Goal: Find specific page/section: Find specific page/section

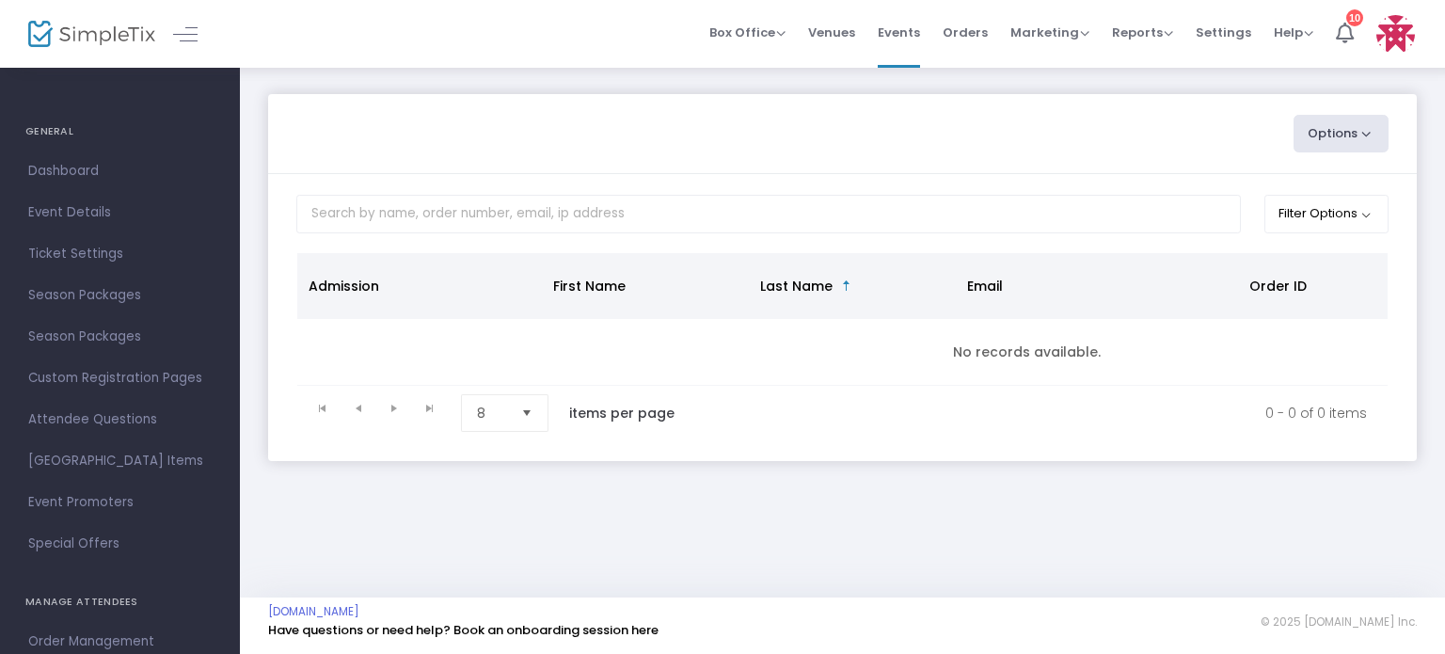
click at [1365, 120] on button "Options" at bounding box center [1342, 134] width 96 height 38
click at [84, 176] on span "Dashboard" at bounding box center [120, 171] width 184 height 24
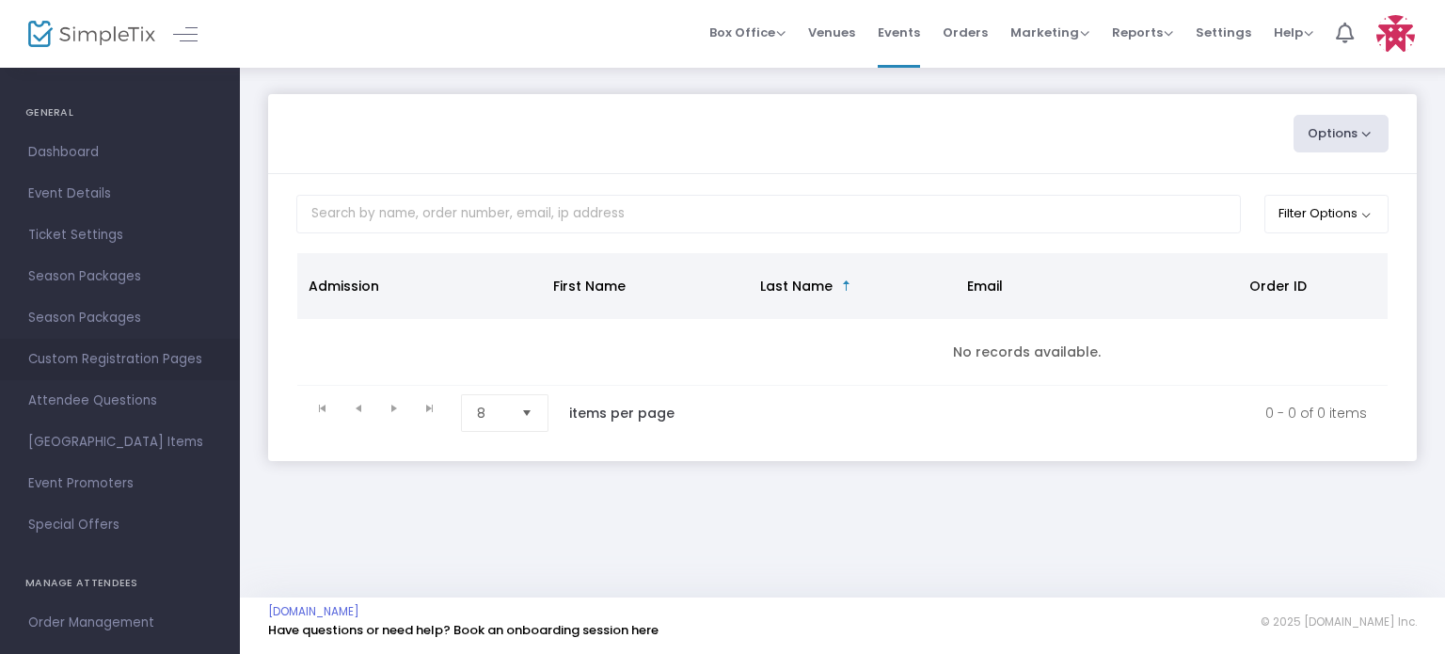
scroll to position [68, 0]
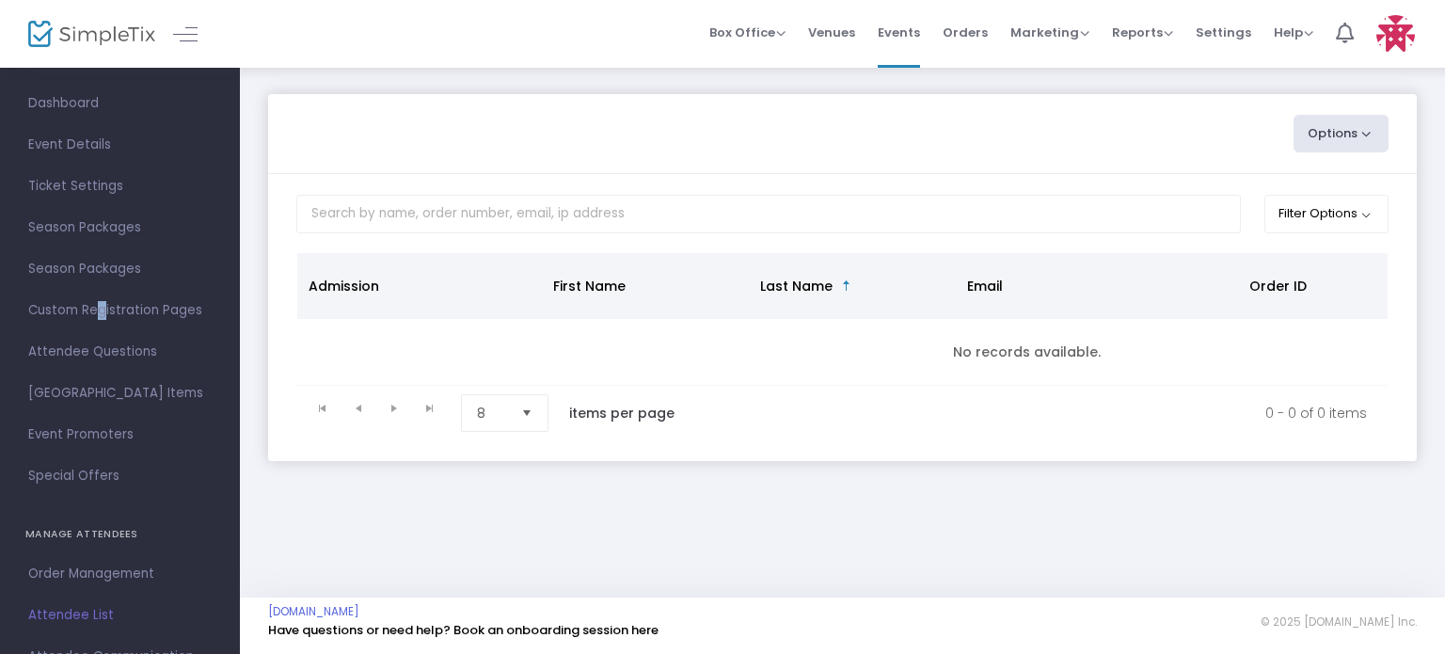
drag, startPoint x: 140, startPoint y: 325, endPoint x: 92, endPoint y: 315, distance: 48.9
click at [92, 315] on span "Custom Registration Pages" at bounding box center [120, 310] width 184 height 24
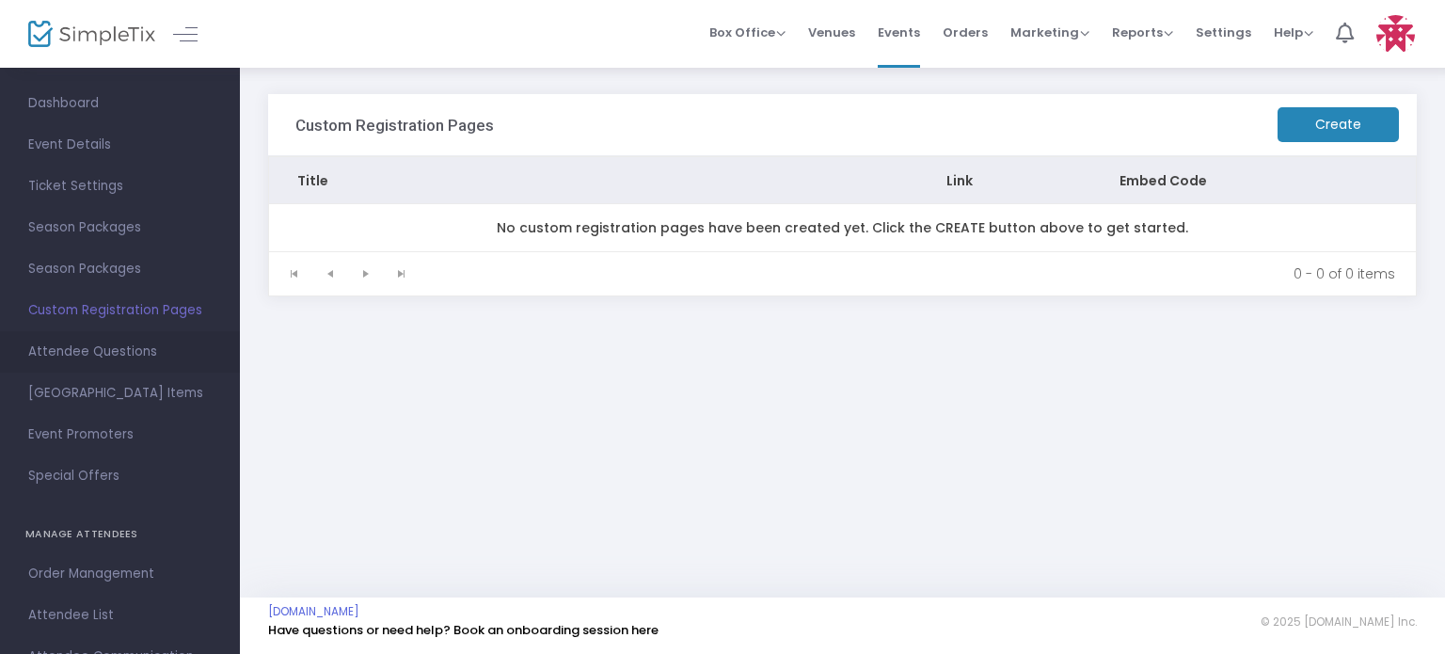
click at [147, 346] on span "Attendee Questions" at bounding box center [120, 352] width 184 height 24
